Goal: Task Accomplishment & Management: Use online tool/utility

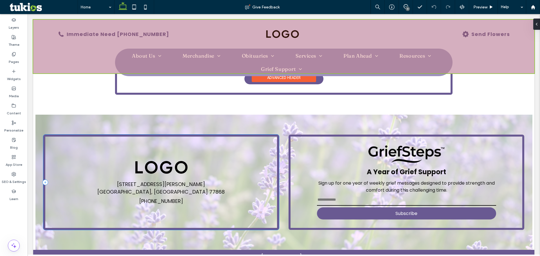
scroll to position [1050, 0]
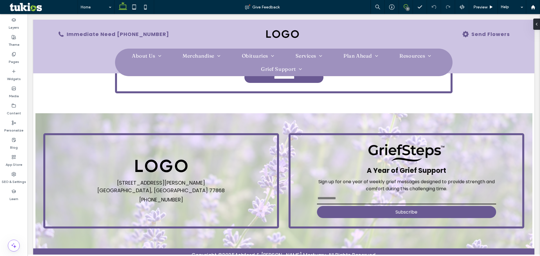
click at [406, 5] on icon at bounding box center [405, 6] width 4 height 4
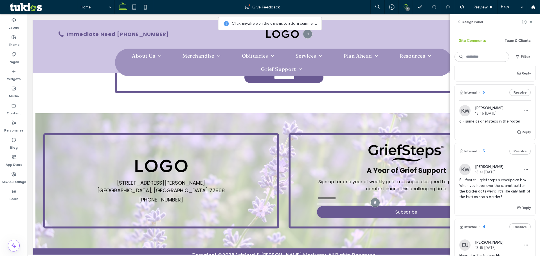
scroll to position [197, 0]
click at [498, 178] on span "5 - footer - griefsteps subscription box When you hover over the submit button …" at bounding box center [494, 188] width 71 height 22
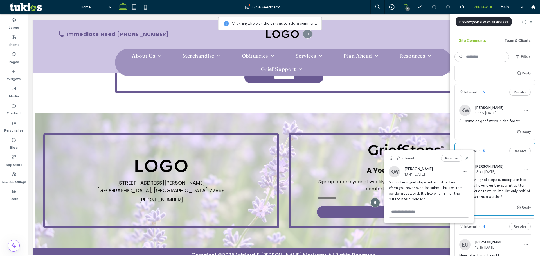
click at [486, 7] on span "Preview" at bounding box center [480, 7] width 14 height 5
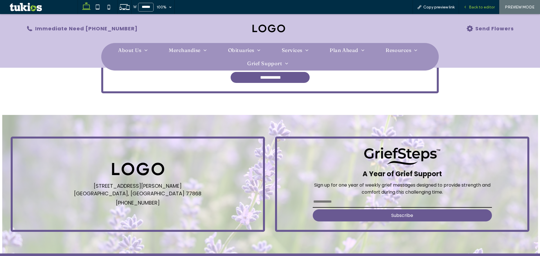
click at [486, 7] on span "Back to editor" at bounding box center [482, 7] width 26 height 5
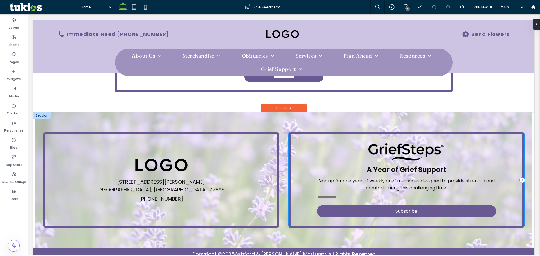
scroll to position [1050, 0]
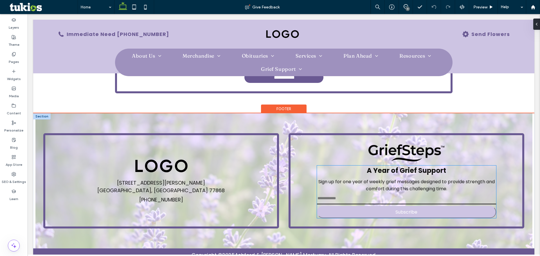
click at [373, 206] on button "Subscribe" at bounding box center [406, 212] width 179 height 12
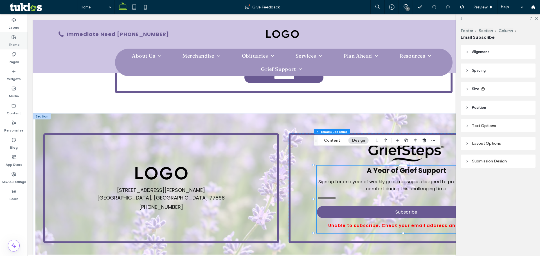
click at [15, 39] on icon at bounding box center [14, 37] width 4 height 4
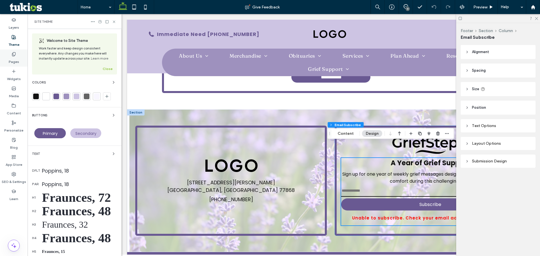
scroll to position [1042, 0]
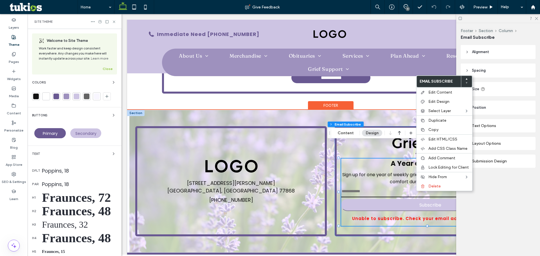
click at [401, 199] on button "Subscribe" at bounding box center [430, 205] width 179 height 12
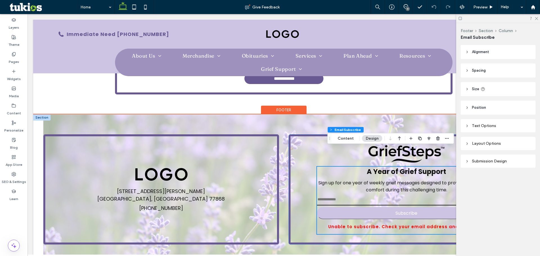
scroll to position [1050, 0]
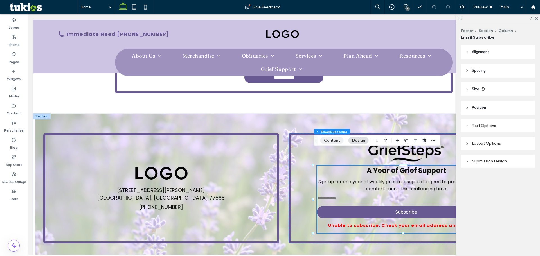
click at [337, 140] on button "Content" at bounding box center [331, 140] width 23 height 7
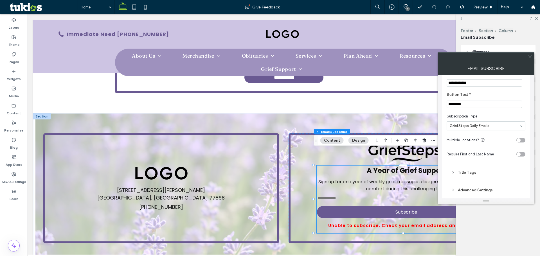
scroll to position [22, 0]
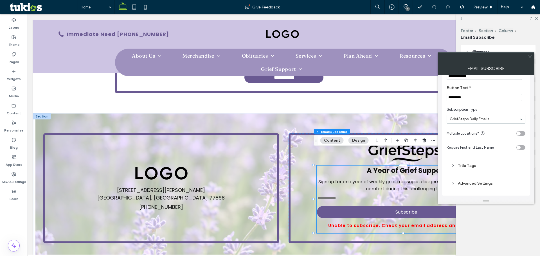
click at [475, 162] on div "Title Tags" at bounding box center [485, 165] width 79 height 13
click at [490, 186] on div "Advanced Settings" at bounding box center [486, 184] width 70 height 8
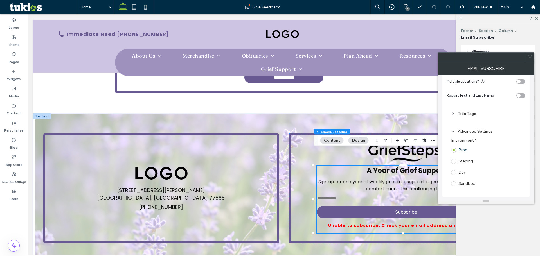
scroll to position [75, 0]
click at [530, 60] on span at bounding box center [530, 57] width 4 height 8
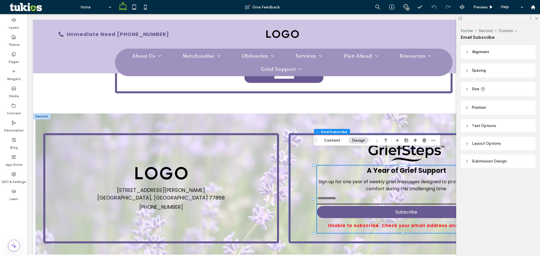
click at [499, 144] on div "Layout Options" at bounding box center [498, 143] width 66 height 5
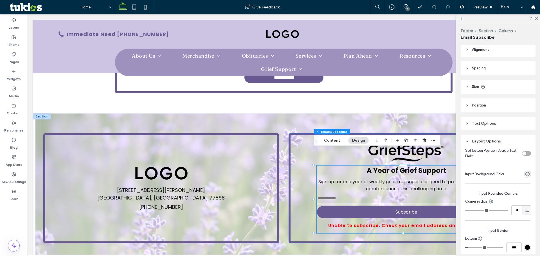
scroll to position [0, 0]
click at [493, 125] on div "Text Options" at bounding box center [498, 125] width 66 height 5
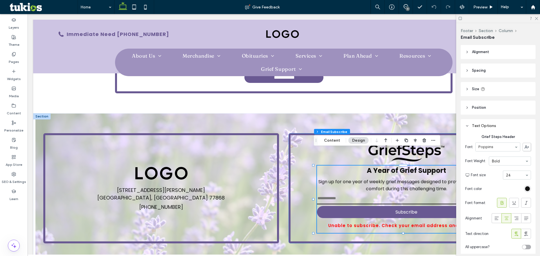
click at [493, 127] on div "Text Options" at bounding box center [498, 125] width 66 height 5
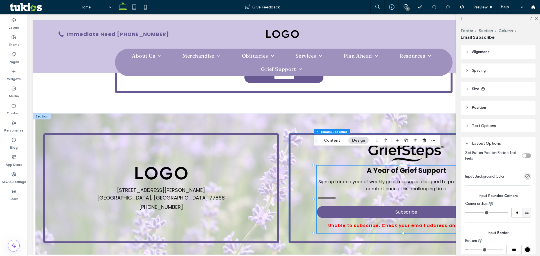
click at [505, 75] on header "Spacing" at bounding box center [497, 71] width 75 height 14
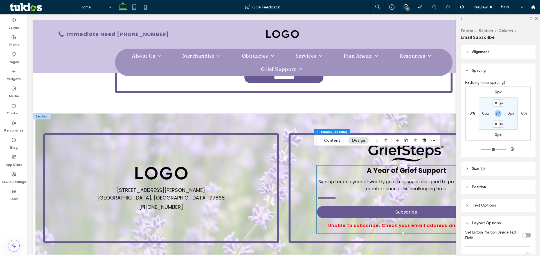
click at [503, 71] on header "Spacing" at bounding box center [497, 71] width 75 height 14
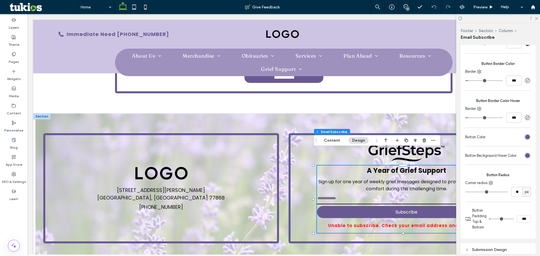
scroll to position [243, 0]
click at [525, 157] on div "rgb(105, 89, 146)" at bounding box center [527, 155] width 5 height 5
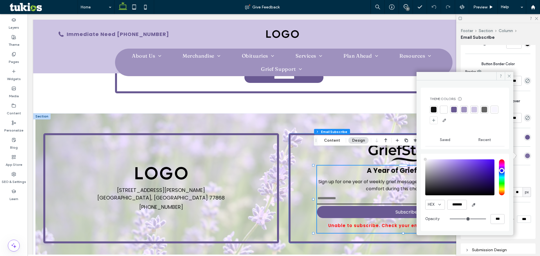
type input "****"
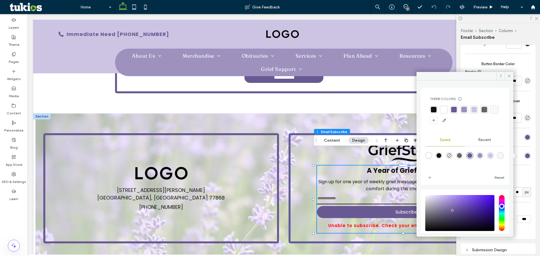
click at [475, 110] on div at bounding box center [474, 110] width 6 height 6
click at [485, 109] on div at bounding box center [485, 110] width 6 height 6
click at [477, 109] on div at bounding box center [474, 110] width 6 height 6
click at [454, 109] on div at bounding box center [454, 110] width 6 height 6
click at [473, 112] on div at bounding box center [475, 110] width 6 height 6
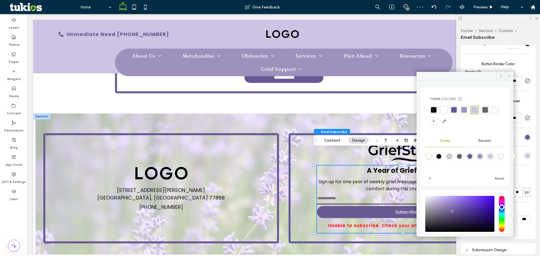
click at [507, 76] on icon at bounding box center [509, 76] width 4 height 4
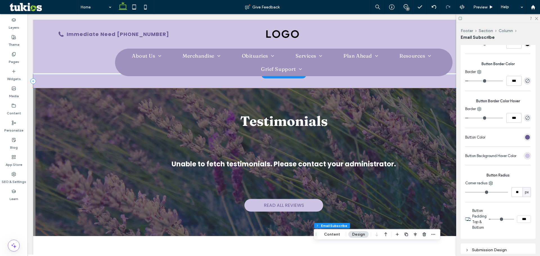
scroll to position [600, 0]
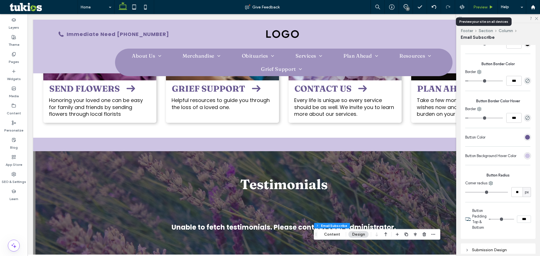
click at [482, 6] on span "Preview" at bounding box center [480, 7] width 14 height 5
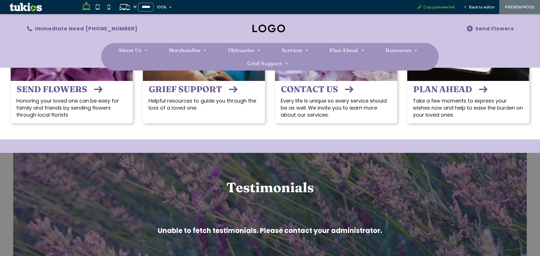
scroll to position [599, 0]
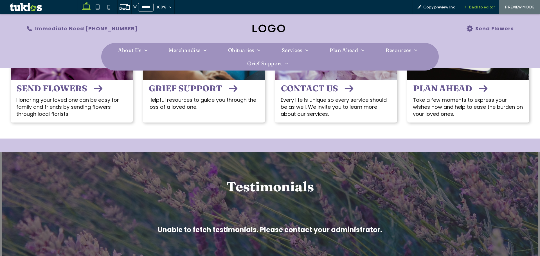
click at [473, 10] on div "Back to editor" at bounding box center [479, 7] width 40 height 14
click at [460, 7] on div "Back to editor" at bounding box center [479, 7] width 40 height 5
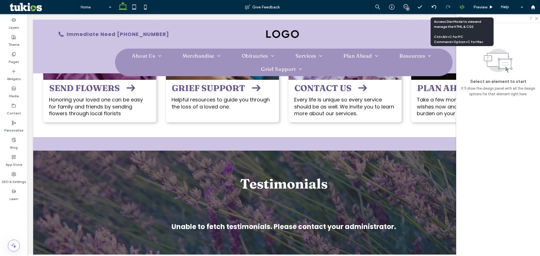
scroll to position [600, 0]
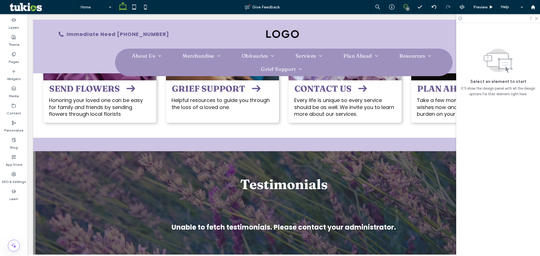
click at [403, 6] on icon at bounding box center [405, 6] width 4 height 4
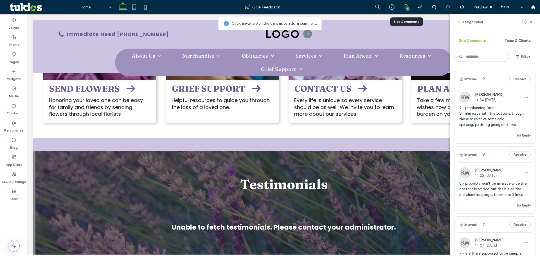
click at [484, 184] on span "8 - probably won't be an issue once the content is added but the h1s on the mer…" at bounding box center [494, 189] width 71 height 17
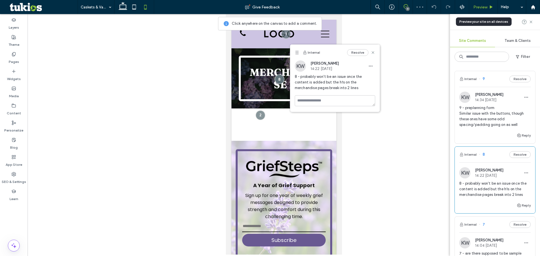
click at [478, 8] on span "Preview" at bounding box center [480, 7] width 14 height 5
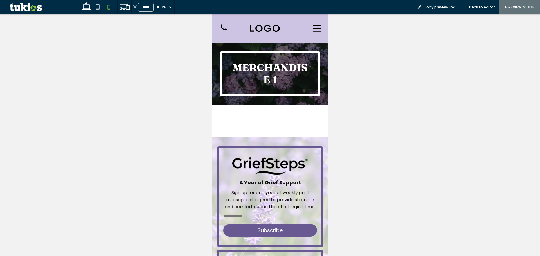
click at [312, 30] on icon at bounding box center [316, 28] width 8 height 8
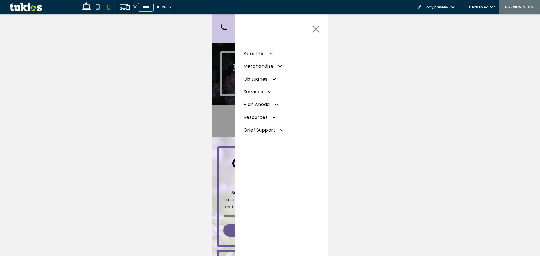
click at [259, 64] on span "Merchandise" at bounding box center [261, 66] width 37 height 10
click at [278, 66] on span at bounding box center [276, 66] width 9 height 6
click at [470, 7] on span "Back to editor" at bounding box center [482, 7] width 26 height 5
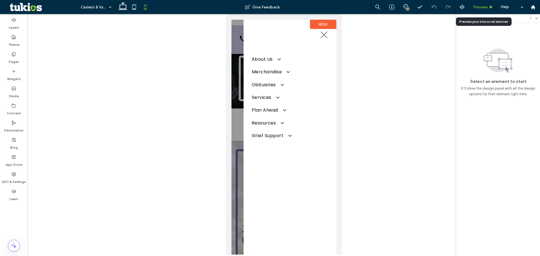
click at [482, 6] on span "Preview" at bounding box center [480, 7] width 14 height 5
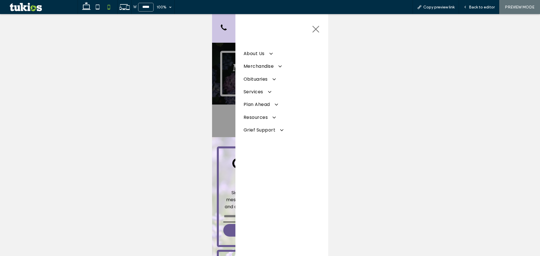
click at [313, 29] on icon at bounding box center [315, 29] width 8 height 8
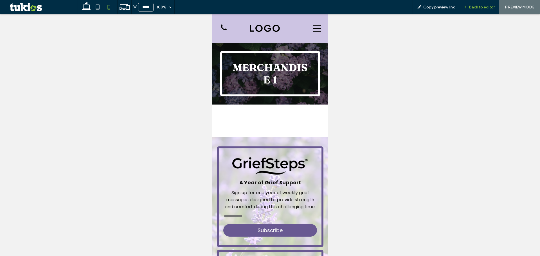
click at [473, 6] on span "Back to editor" at bounding box center [482, 7] width 26 height 5
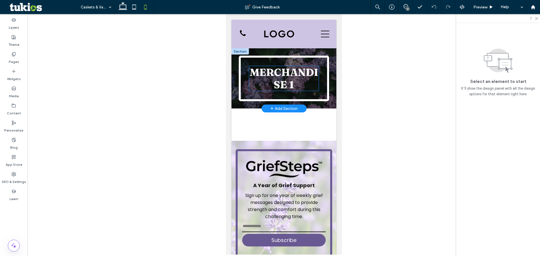
click at [283, 74] on span "Merchandise 1" at bounding box center [283, 78] width 69 height 25
click at [283, 74] on div "Merchandise 1" at bounding box center [283, 78] width 69 height 25
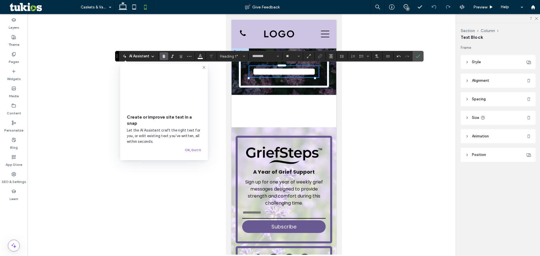
drag, startPoint x: 203, startPoint y: 66, endPoint x: 211, endPoint y: 69, distance: 8.7
click at [203, 66] on icon at bounding box center [204, 67] width 4 height 4
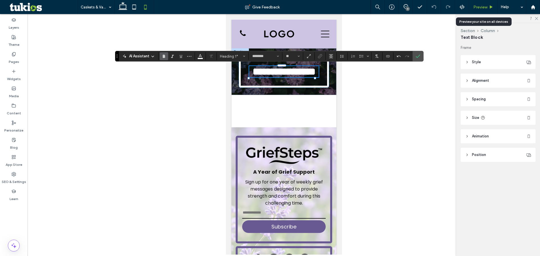
click at [477, 7] on span "Preview" at bounding box center [480, 7] width 14 height 5
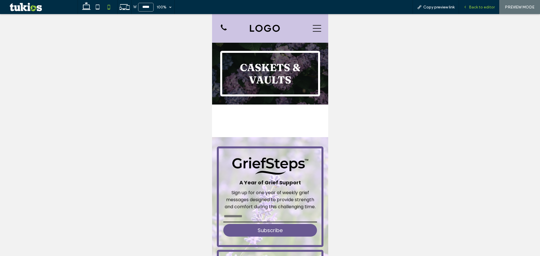
click at [472, 6] on span "Back to editor" at bounding box center [482, 7] width 26 height 5
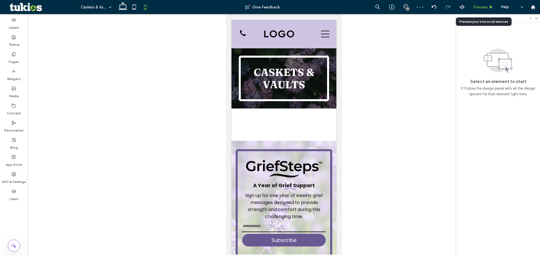
click at [485, 4] on div "Preview" at bounding box center [483, 7] width 29 height 14
click at [484, 6] on span "Preview" at bounding box center [480, 7] width 14 height 5
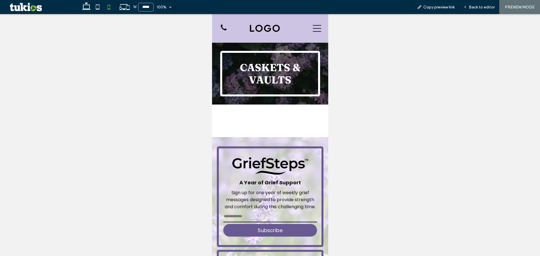
click at [313, 28] on icon at bounding box center [316, 28] width 8 height 8
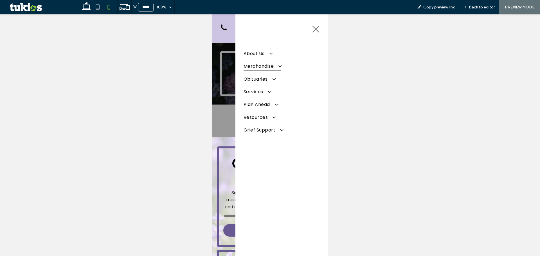
click at [263, 67] on span "Merchandise" at bounding box center [261, 66] width 37 height 10
click at [270, 69] on span "Merchandise" at bounding box center [261, 66] width 37 height 10
click at [263, 80] on span "Obituaries" at bounding box center [258, 79] width 31 height 10
click at [267, 92] on link "Obituaries" at bounding box center [281, 90] width 76 height 10
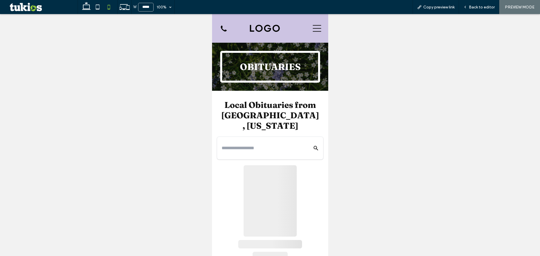
click at [312, 31] on icon at bounding box center [316, 28] width 8 height 8
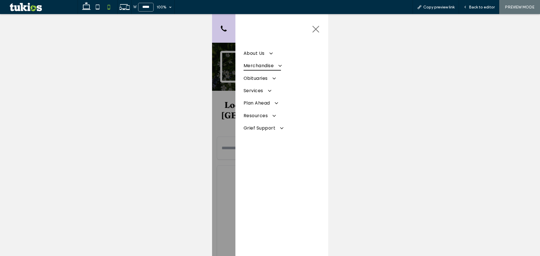
drag, startPoint x: 269, startPoint y: 62, endPoint x: 274, endPoint y: 66, distance: 5.6
click at [269, 63] on span "Merchandise" at bounding box center [261, 66] width 37 height 10
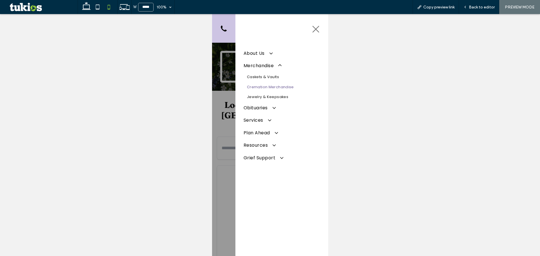
click at [276, 89] on link "Cremation Merchandise" at bounding box center [281, 87] width 76 height 10
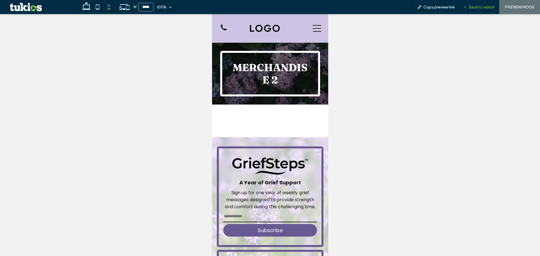
click at [483, 8] on span "Back to editor" at bounding box center [482, 7] width 26 height 5
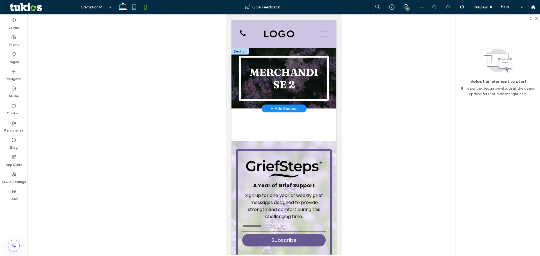
click at [281, 72] on span "Merchandise 2" at bounding box center [283, 78] width 69 height 25
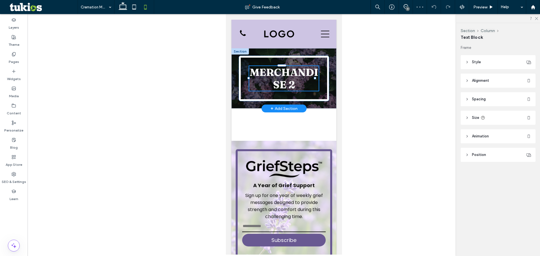
click at [281, 72] on div "Merchandise 2" at bounding box center [283, 78] width 69 height 25
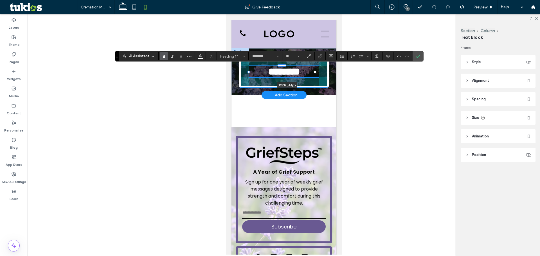
drag, startPoint x: 315, startPoint y: 72, endPoint x: 321, endPoint y: 71, distance: 5.9
click at [321, 71] on div "******** 115% , 44px" at bounding box center [283, 71] width 105 height 47
drag, startPoint x: 314, startPoint y: 73, endPoint x: 326, endPoint y: 74, distance: 11.4
click at [325, 74] on div "******** 130% , 44px" at bounding box center [283, 71] width 105 height 47
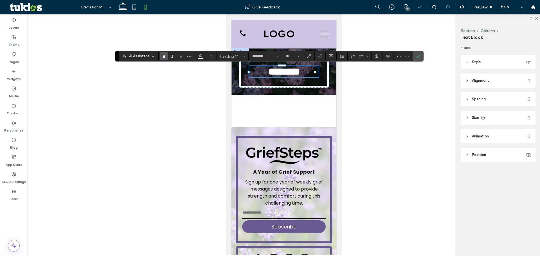
click at [299, 72] on span "********" at bounding box center [283, 72] width 31 height 10
click at [299, 71] on span "********" at bounding box center [283, 72] width 31 height 10
click at [478, 8] on span "Preview" at bounding box center [480, 7] width 14 height 5
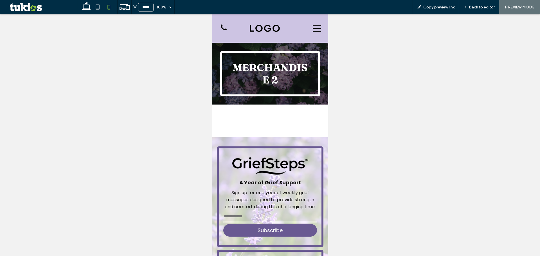
click at [308, 27] on div at bounding box center [315, 28] width 20 height 17
click at [315, 27] on icon at bounding box center [316, 28] width 8 height 8
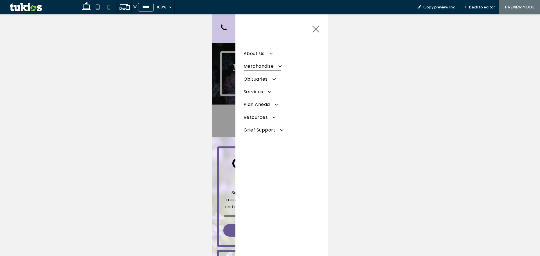
click at [274, 69] on span "Merchandise" at bounding box center [261, 66] width 37 height 10
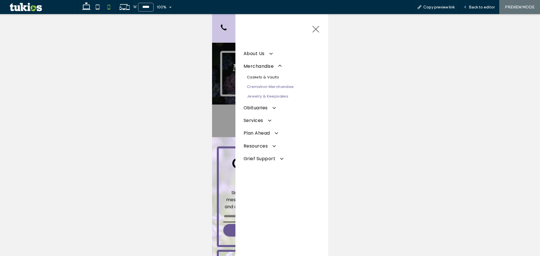
click at [274, 94] on span "Jewelry & Keepsakes" at bounding box center [267, 96] width 41 height 5
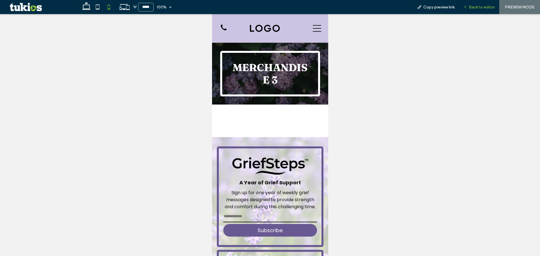
click at [473, 6] on span "Back to editor" at bounding box center [482, 7] width 26 height 5
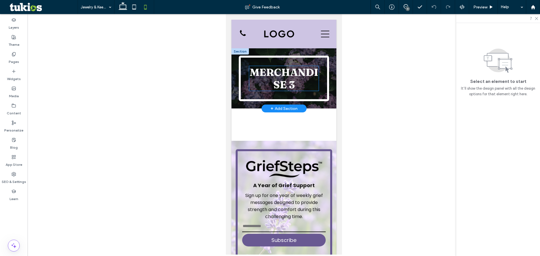
click at [302, 71] on span "Merchandise 3" at bounding box center [283, 78] width 69 height 25
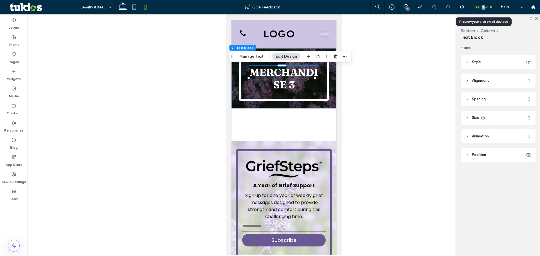
click at [483, 2] on div "Preview" at bounding box center [483, 7] width 29 height 14
click at [478, 7] on span "Preview" at bounding box center [480, 7] width 14 height 5
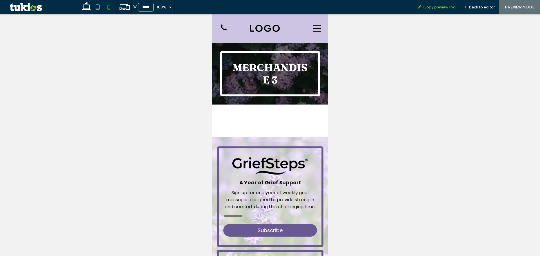
click at [435, 7] on span "Copy preview link" at bounding box center [438, 7] width 31 height 5
click at [483, 10] on div "Back to editor" at bounding box center [479, 7] width 40 height 14
click at [469, 8] on div "Back to editor" at bounding box center [479, 7] width 40 height 5
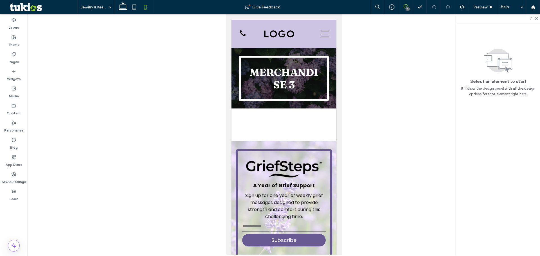
click at [405, 6] on icon at bounding box center [405, 6] width 4 height 4
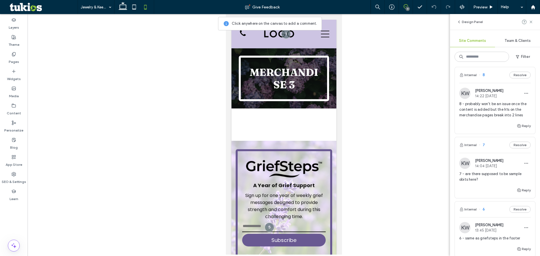
scroll to position [84, 0]
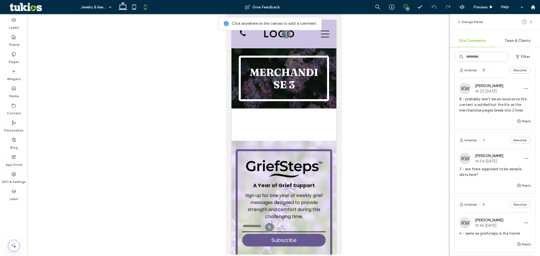
click at [405, 107] on div at bounding box center [284, 134] width 512 height 241
